Goal: Information Seeking & Learning: Check status

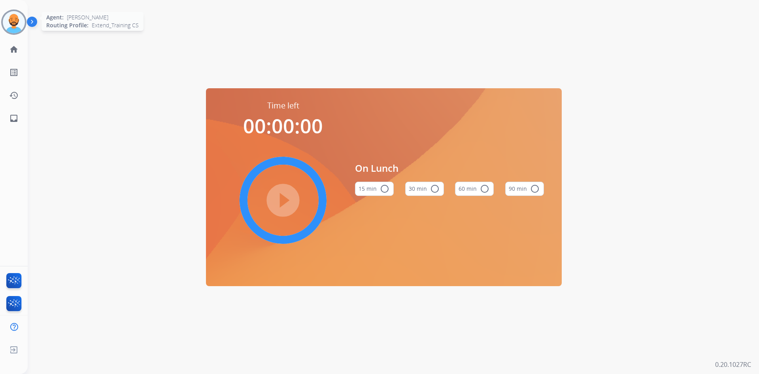
click at [26, 22] on div at bounding box center [13, 21] width 25 height 25
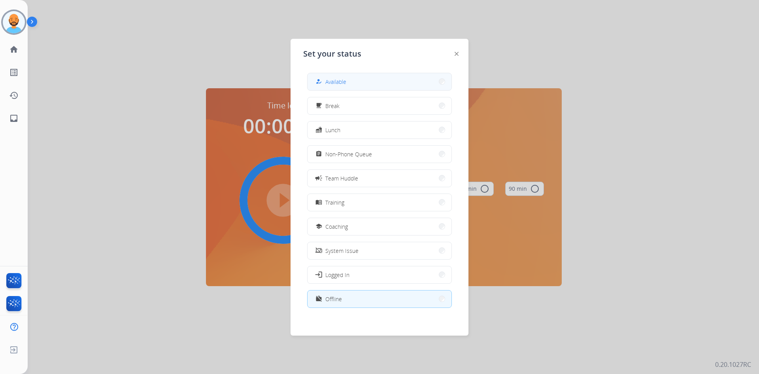
click at [408, 88] on button "how_to_reg Available" at bounding box center [380, 81] width 144 height 17
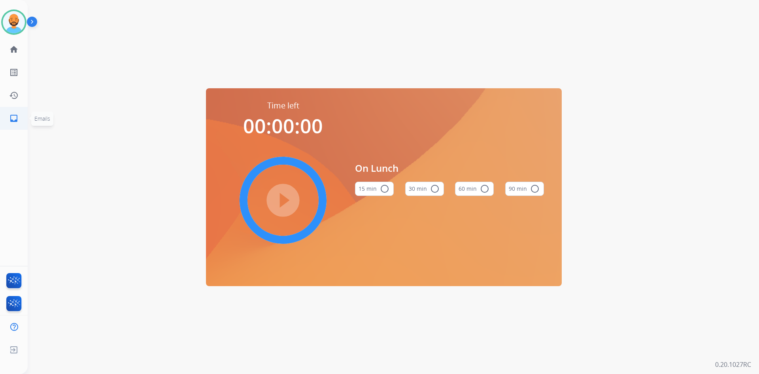
click at [10, 123] on link "inbox Emails" at bounding box center [14, 118] width 22 height 22
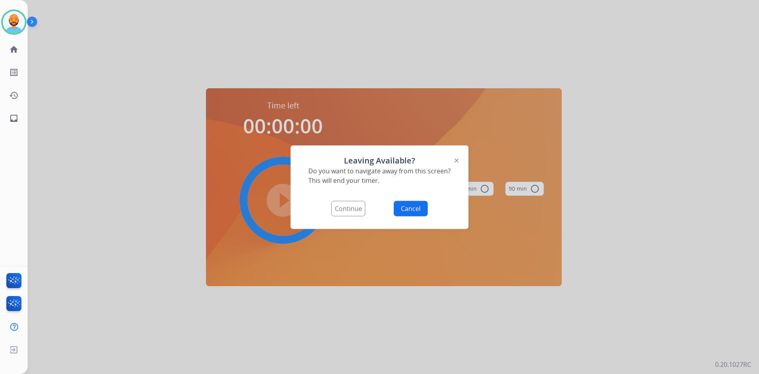
click at [358, 210] on button "Continue" at bounding box center [348, 207] width 34 height 15
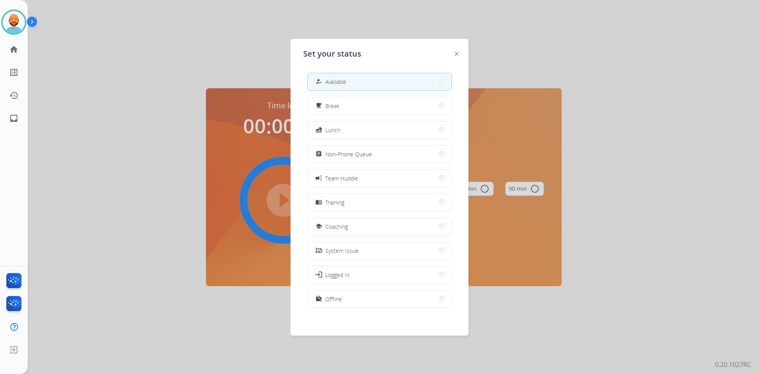
click at [376, 77] on button "how_to_reg Available" at bounding box center [380, 81] width 144 height 17
select select "**********"
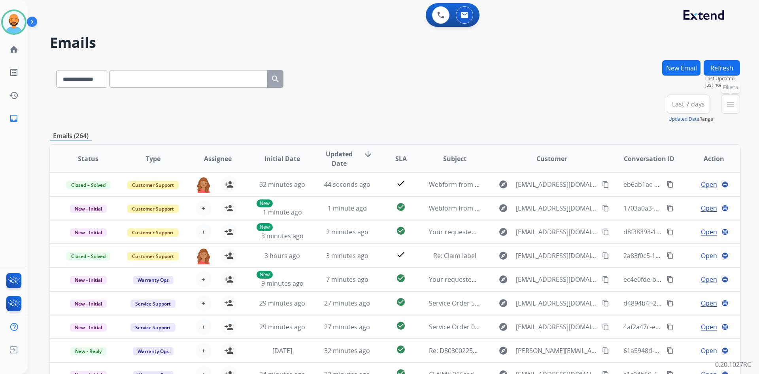
click at [724, 109] on button "menu Filters" at bounding box center [730, 103] width 19 height 19
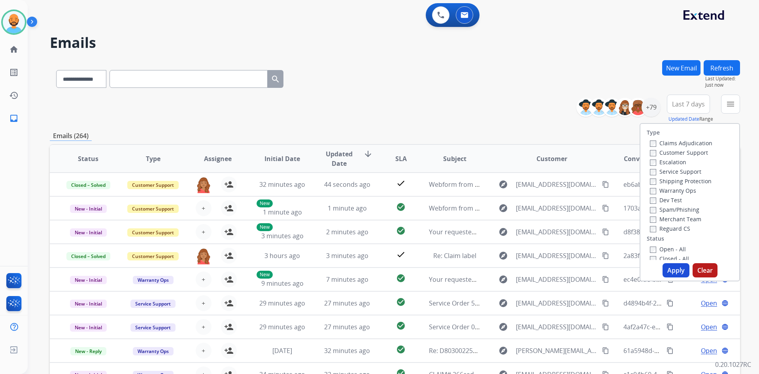
click at [647, 152] on div "Claims Adjudication Customer Support Escalation Service Support Shipping Protec…" at bounding box center [680, 185] width 66 height 95
click at [650, 254] on div "Closed - All" at bounding box center [691, 257] width 83 height 9
click at [648, 238] on label "Status" at bounding box center [655, 238] width 17 height 8
click at [675, 274] on button "Apply" at bounding box center [676, 270] width 27 height 14
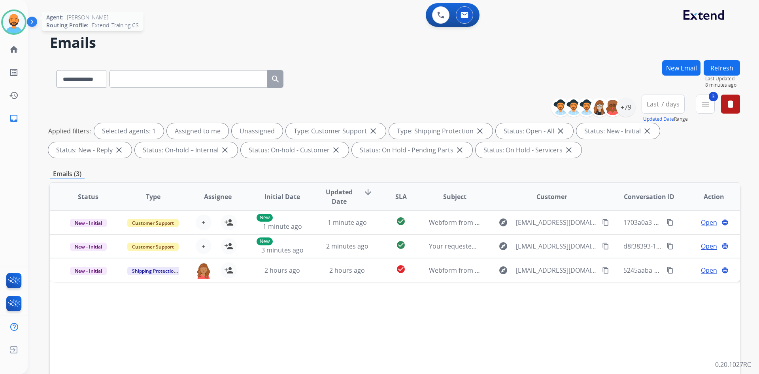
click at [13, 18] on img at bounding box center [14, 22] width 22 height 22
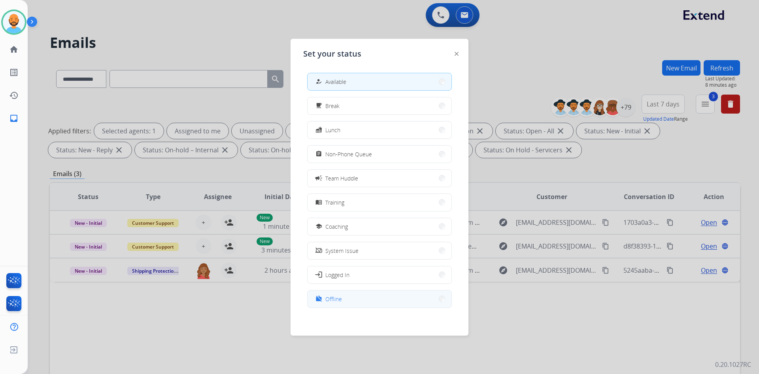
click at [407, 302] on button "work_off Offline" at bounding box center [380, 298] width 144 height 17
